Goal: Transaction & Acquisition: Purchase product/service

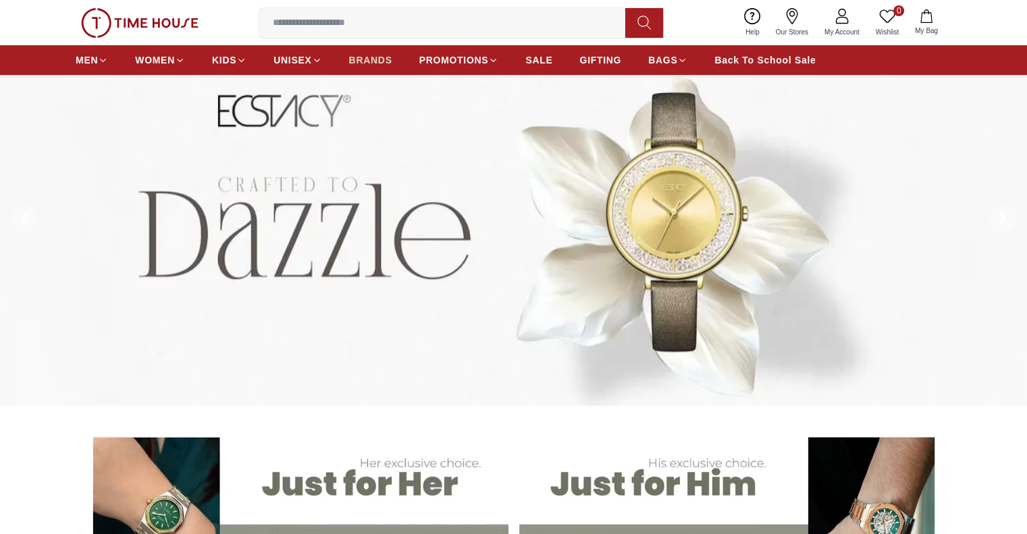
click at [369, 65] on span "BRANDS" at bounding box center [370, 60] width 43 height 14
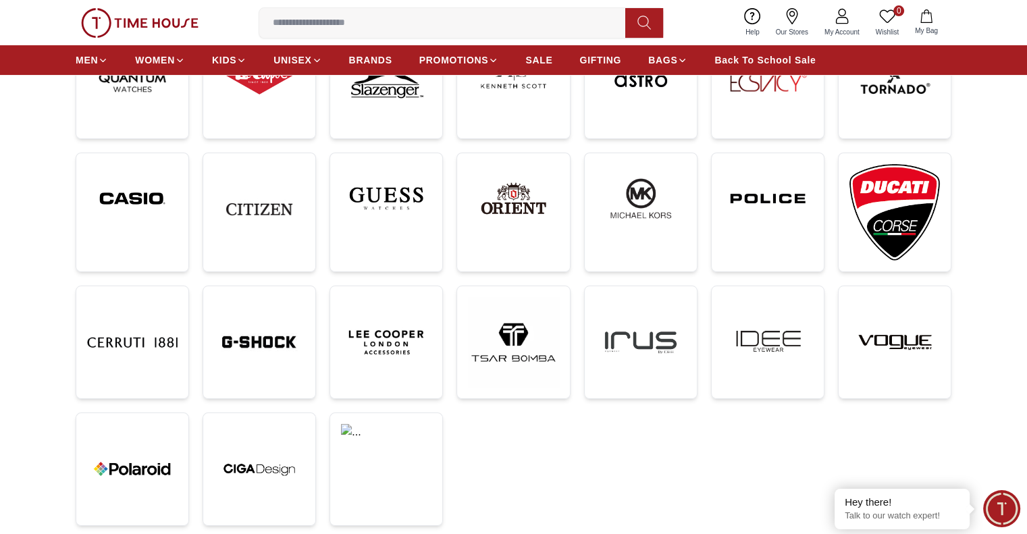
scroll to position [270, 0]
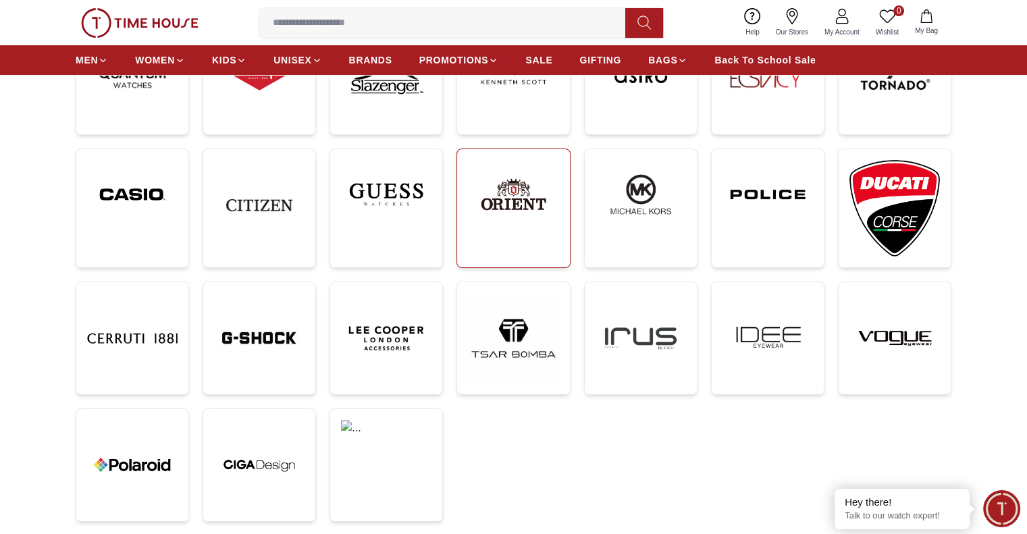
click at [490, 190] on img at bounding box center [513, 194] width 90 height 69
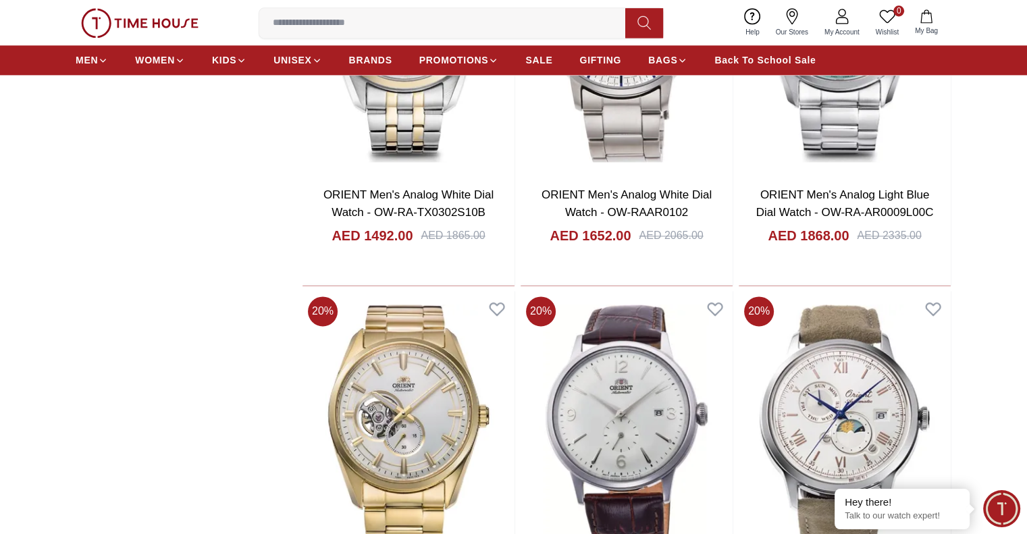
scroll to position [1958, 0]
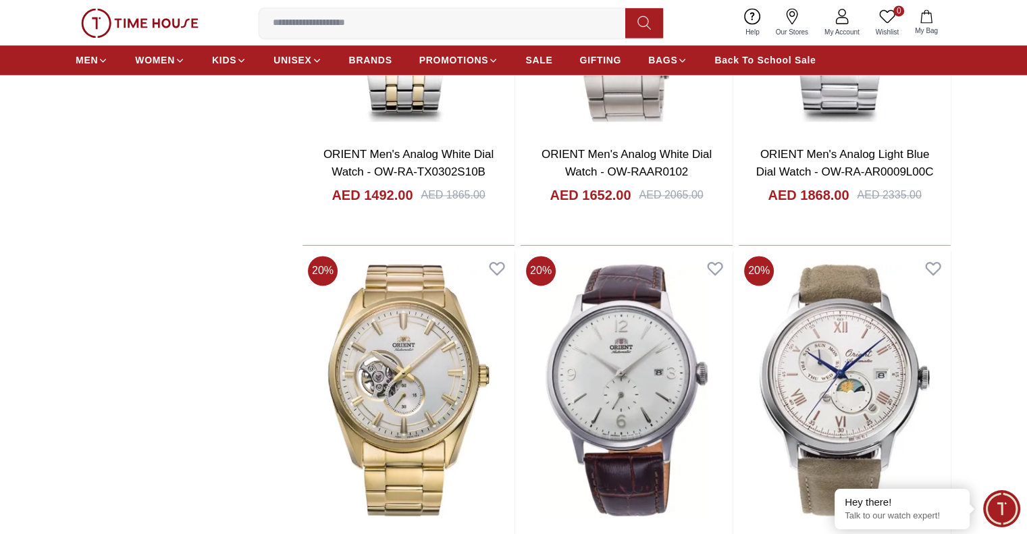
scroll to position [1958, 0]
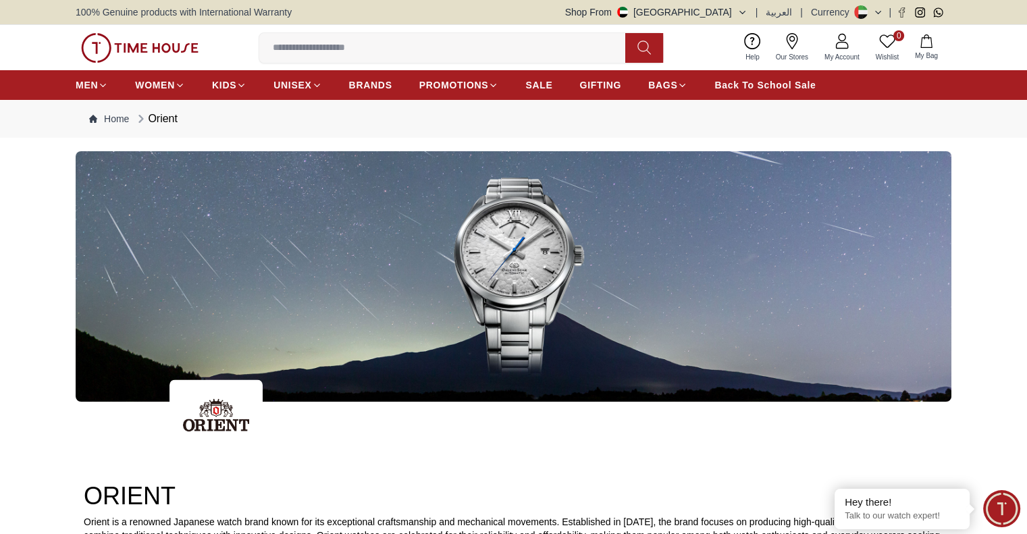
click at [746, 11] on icon "button" at bounding box center [742, 12] width 10 height 10
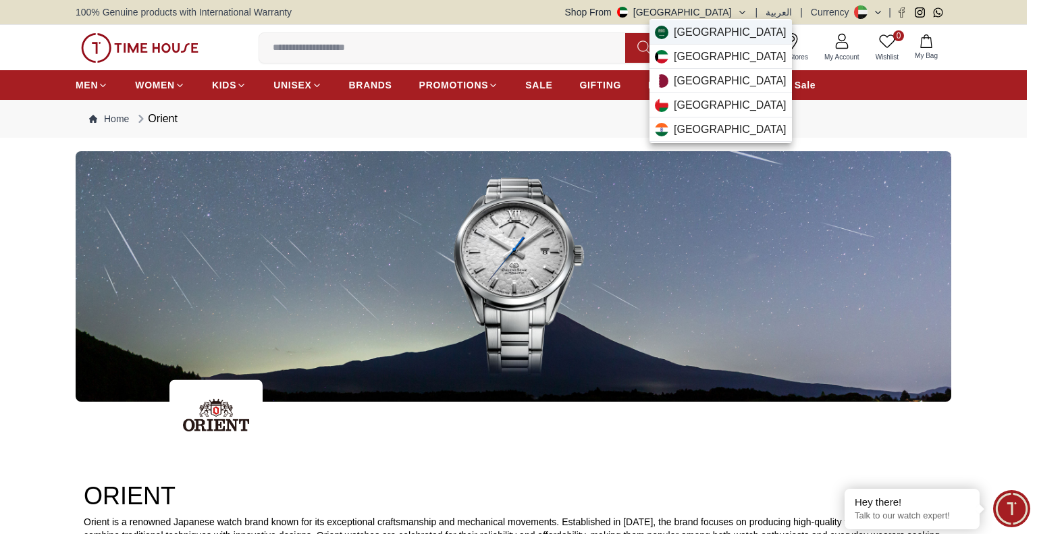
click at [728, 36] on span "[GEOGRAPHIC_DATA]" at bounding box center [730, 32] width 113 height 16
